Goal: Transaction & Acquisition: Purchase product/service

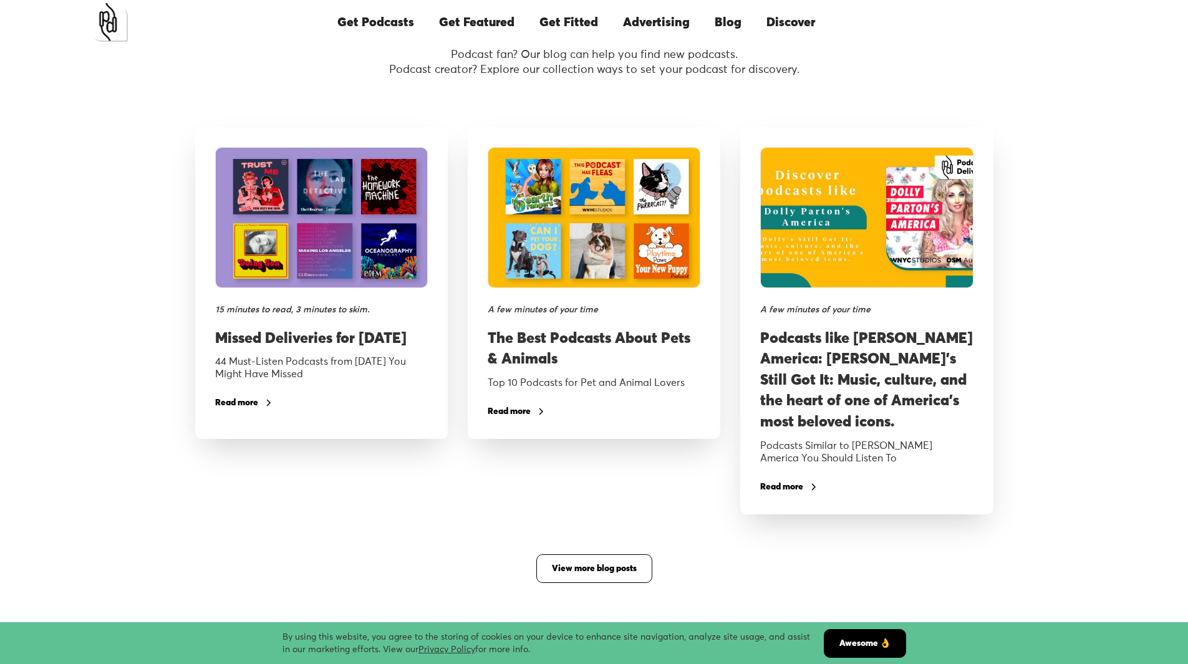
scroll to position [1871, 0]
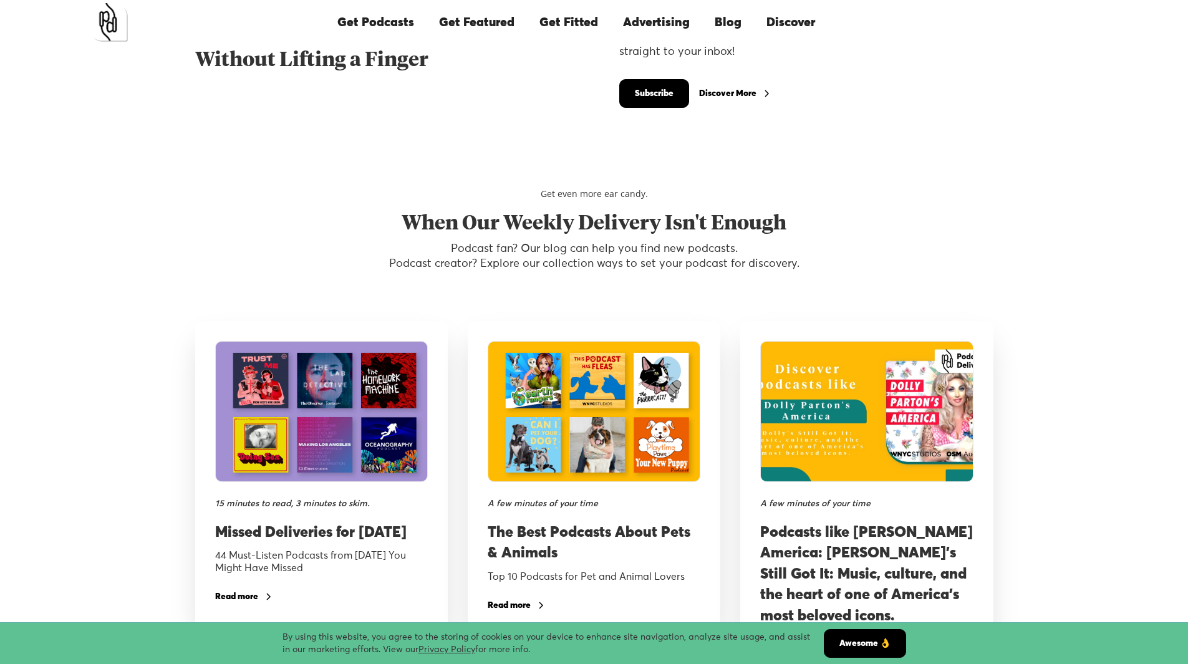
click at [650, 27] on link "Advertising" at bounding box center [657, 22] width 92 height 42
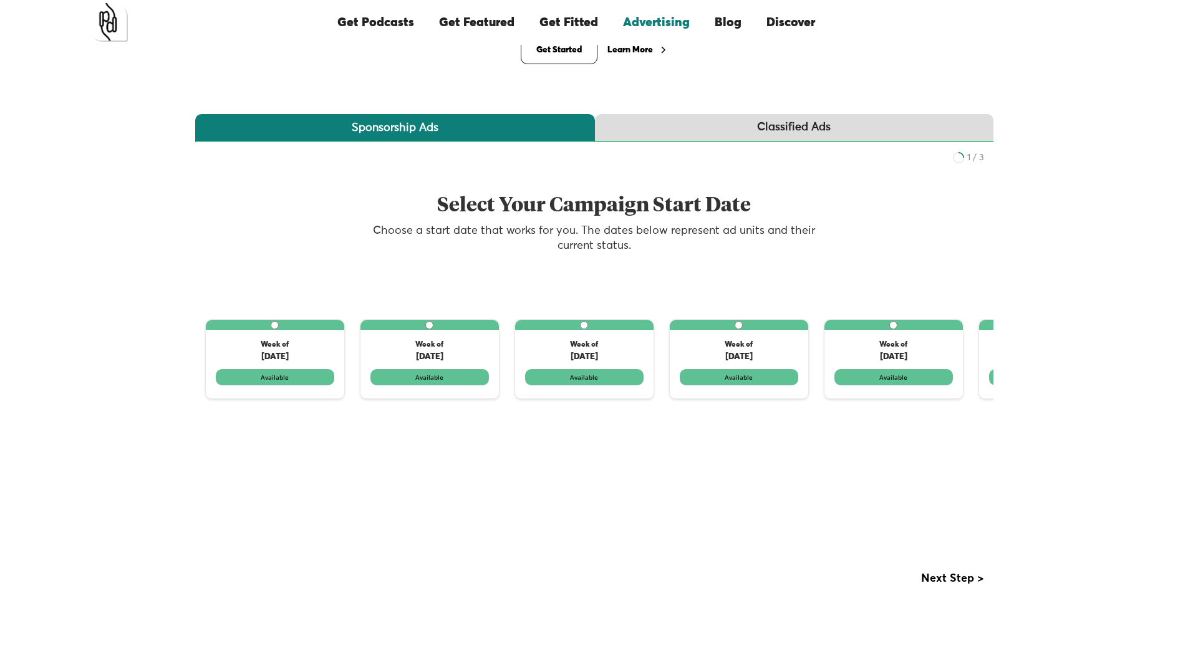
click at [451, 375] on label "1 of 3" at bounding box center [430, 359] width 138 height 79
click at [434, 329] on input "1 of 3" at bounding box center [429, 325] width 8 height 8
radio input "true"
click at [451, 375] on label "1 of 3" at bounding box center [430, 359] width 138 height 79
click at [434, 329] on input "1 of 3" at bounding box center [429, 325] width 8 height 8
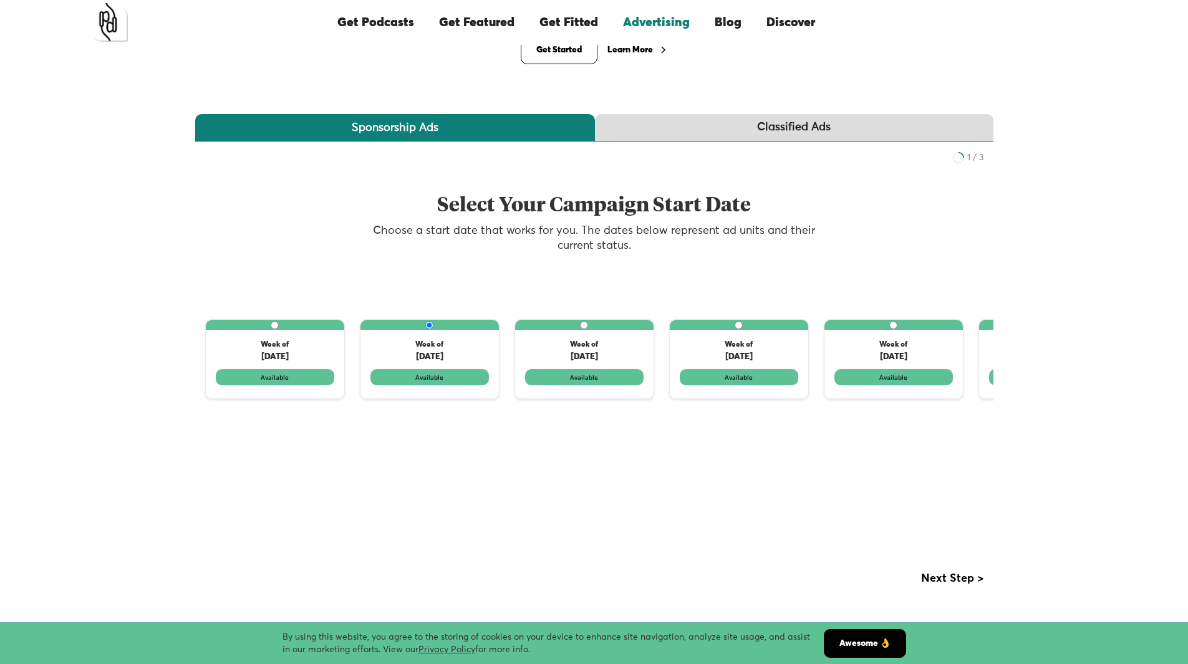
click at [690, 132] on link "Classified Ads" at bounding box center [794, 128] width 399 height 28
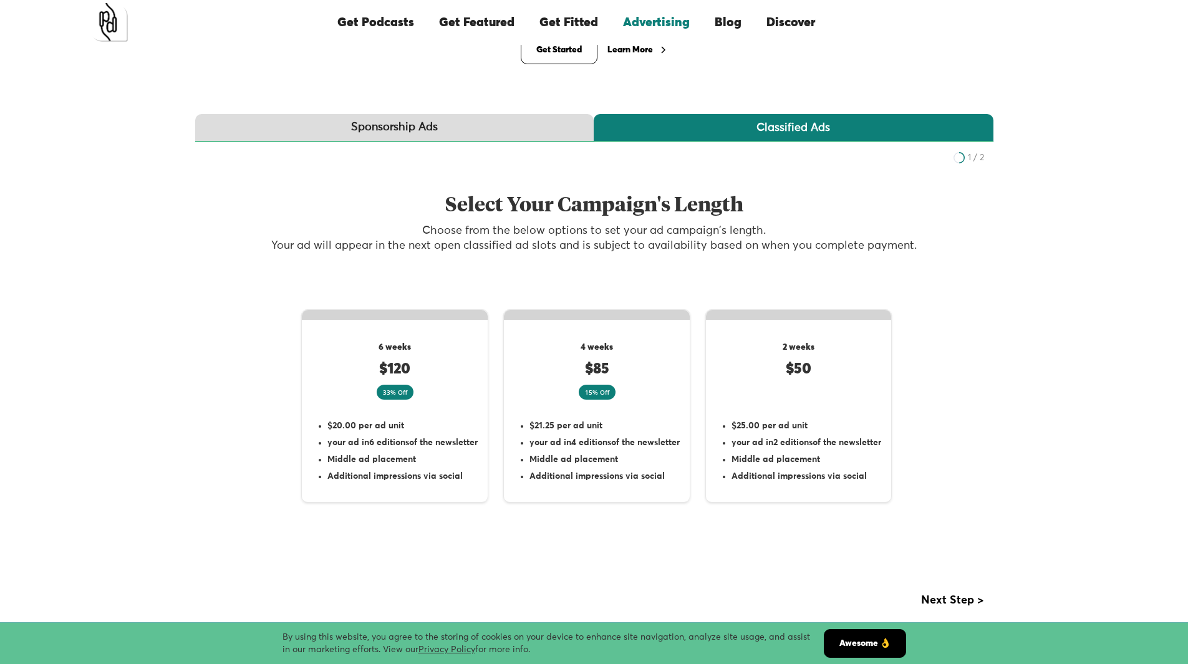
click at [437, 119] on link "Sponsorship Ads" at bounding box center [394, 128] width 399 height 28
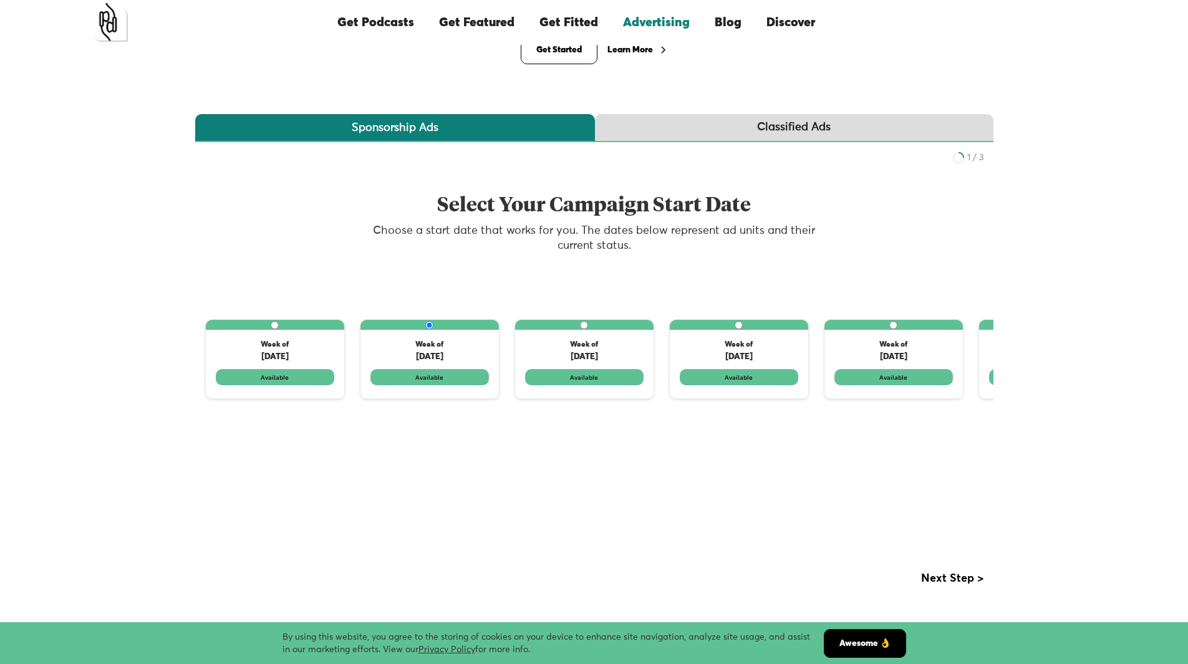
click at [284, 326] on label "1 of 3" at bounding box center [275, 326] width 138 height 12
click at [274, 326] on input "1 of 3" at bounding box center [275, 325] width 8 height 8
radio input "true"
click at [944, 579] on div "Next Step >" at bounding box center [952, 579] width 62 height 12
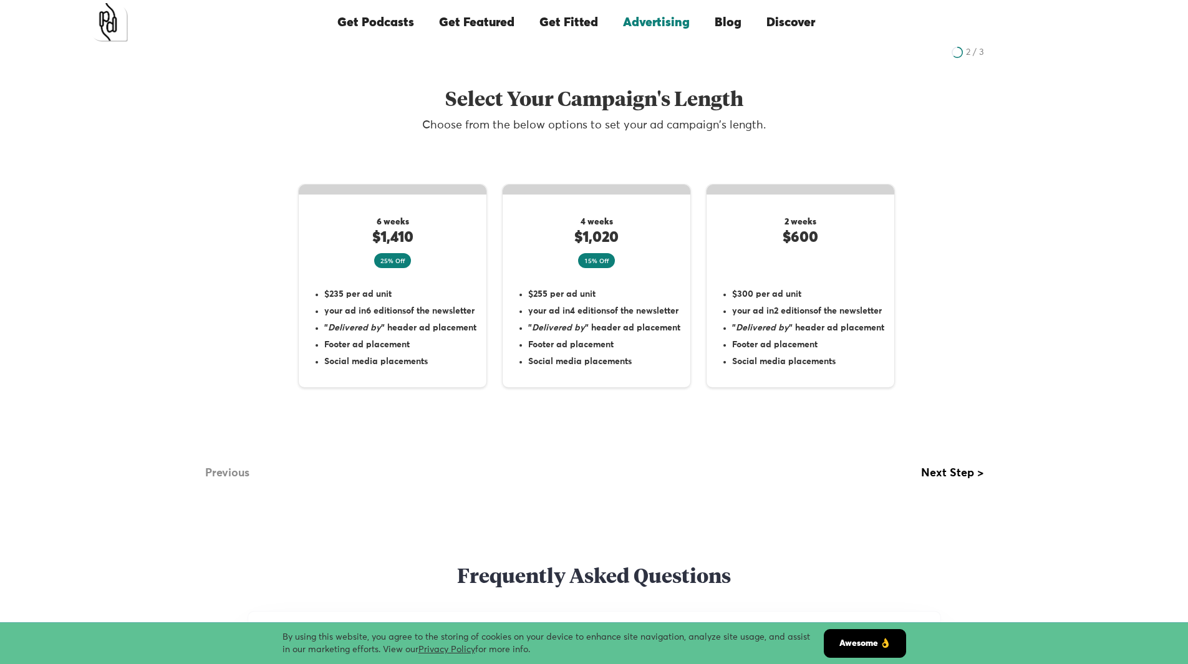
scroll to position [291, 0]
